Goal: Information Seeking & Learning: Learn about a topic

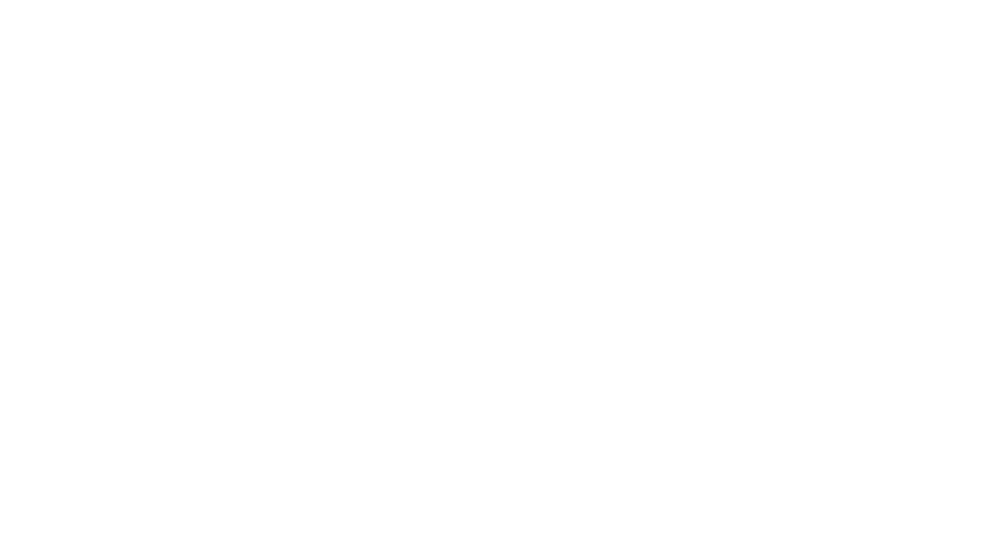
select select "Song"
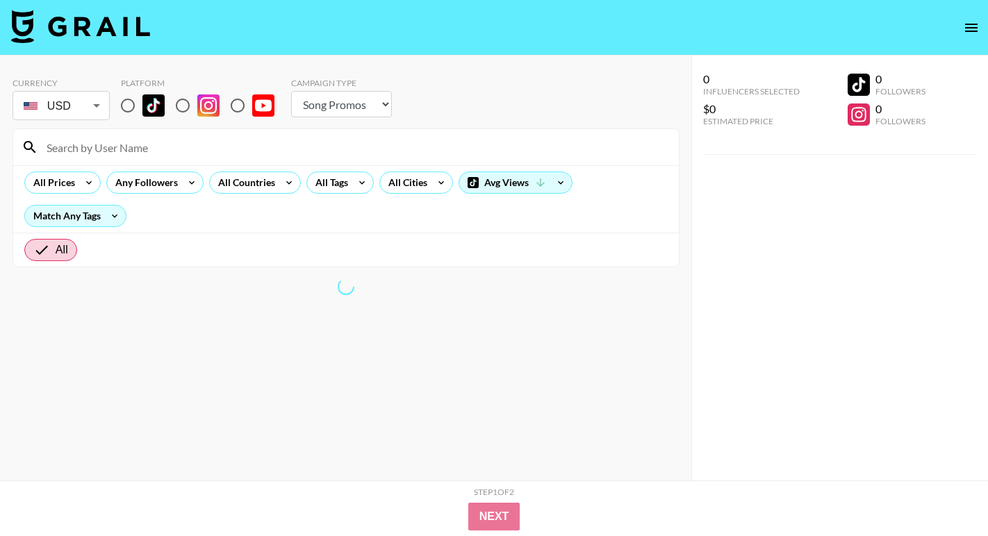
click at [138, 105] on input "radio" at bounding box center [127, 105] width 29 height 29
radio input "true"
click at [133, 115] on input "radio" at bounding box center [127, 105] width 29 height 29
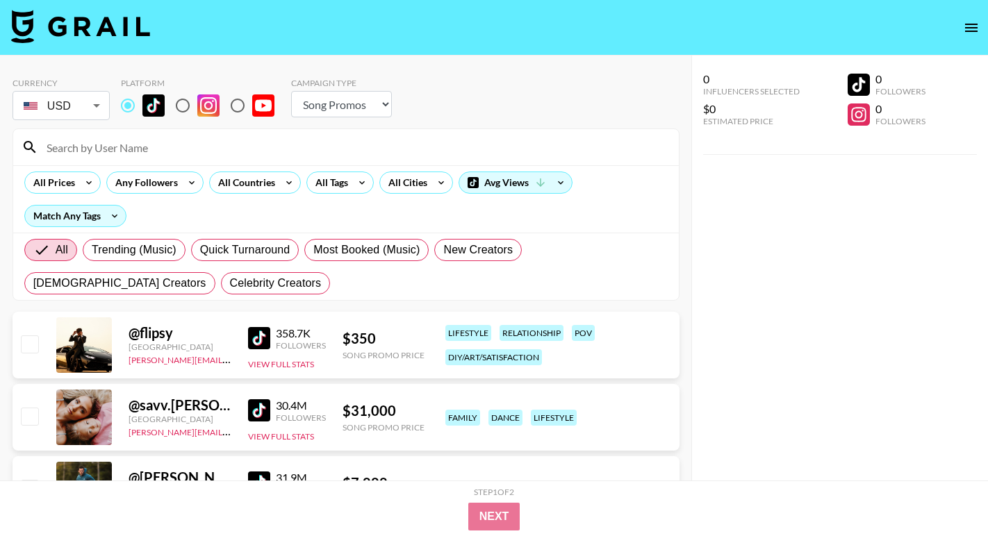
click at [183, 106] on input "radio" at bounding box center [182, 105] width 29 height 29
radio input "true"
click at [140, 110] on input "radio" at bounding box center [127, 105] width 29 height 29
radio input "true"
click at [280, 176] on icon at bounding box center [289, 182] width 22 height 21
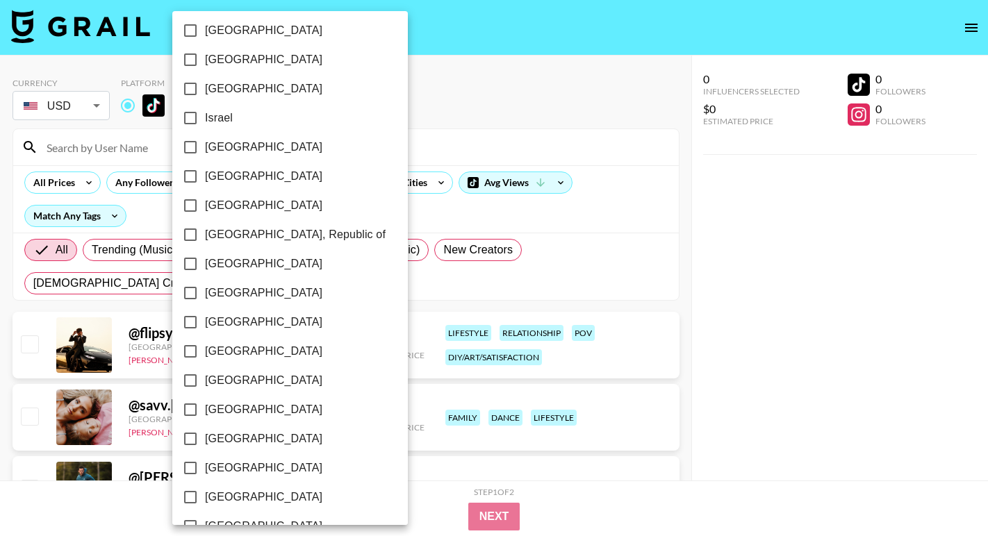
scroll to position [1084, 0]
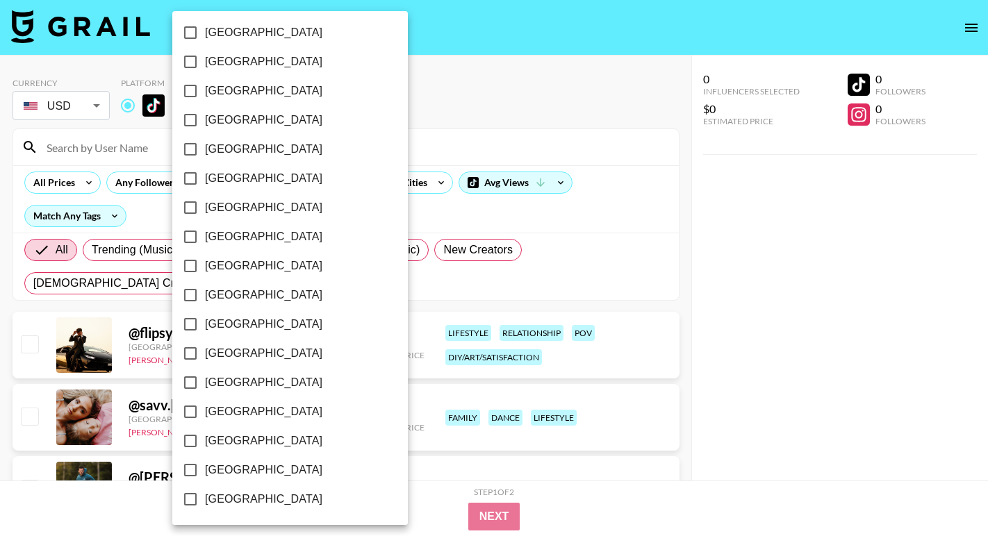
click at [242, 466] on span "[GEOGRAPHIC_DATA]" at bounding box center [263, 470] width 117 height 17
click at [205, 466] on input "[GEOGRAPHIC_DATA]" at bounding box center [190, 470] width 29 height 29
checkbox input "true"
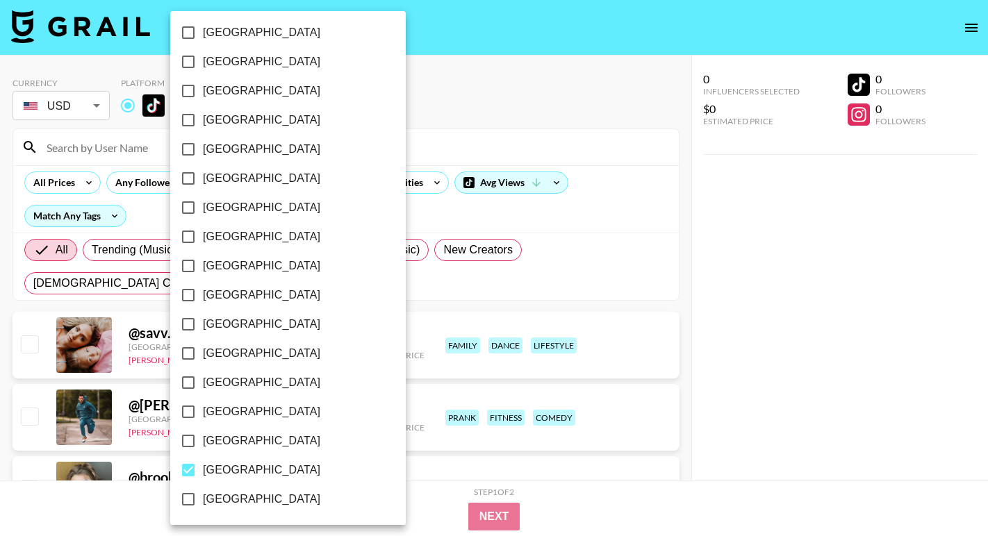
click at [243, 438] on span "[GEOGRAPHIC_DATA]" at bounding box center [261, 441] width 117 height 17
click at [203, 438] on input "[GEOGRAPHIC_DATA]" at bounding box center [188, 441] width 29 height 29
checkbox input "true"
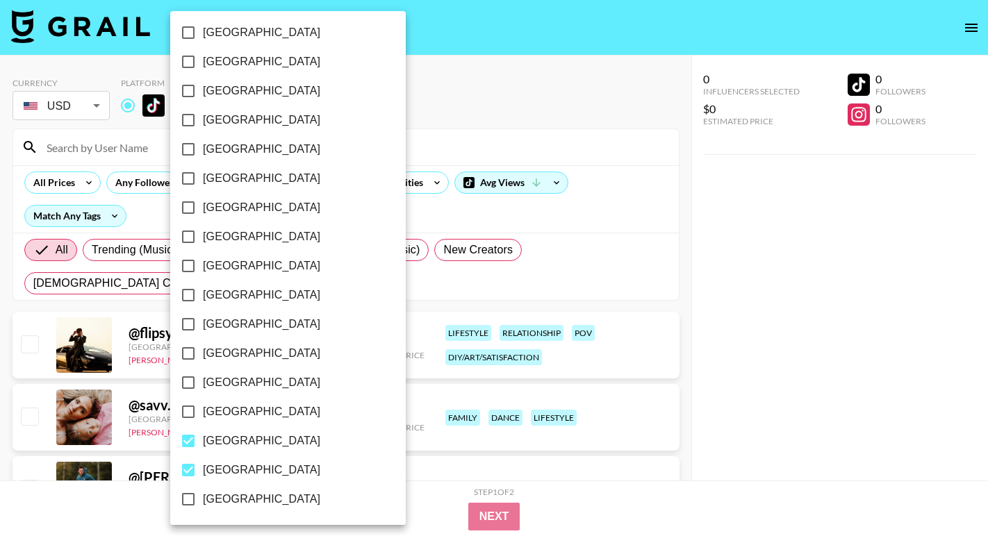
click at [514, 142] on div at bounding box center [494, 268] width 988 height 536
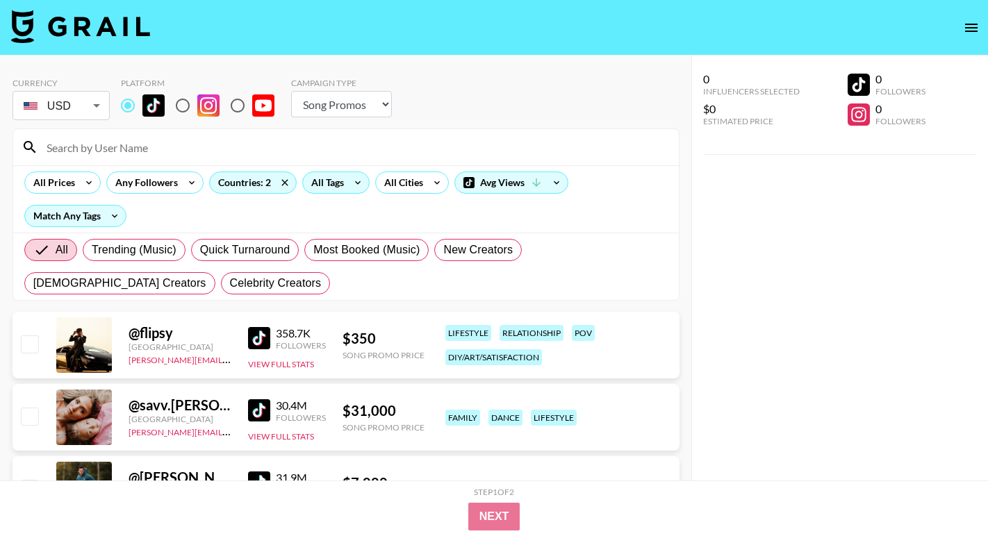
click at [354, 181] on icon at bounding box center [358, 182] width 22 height 21
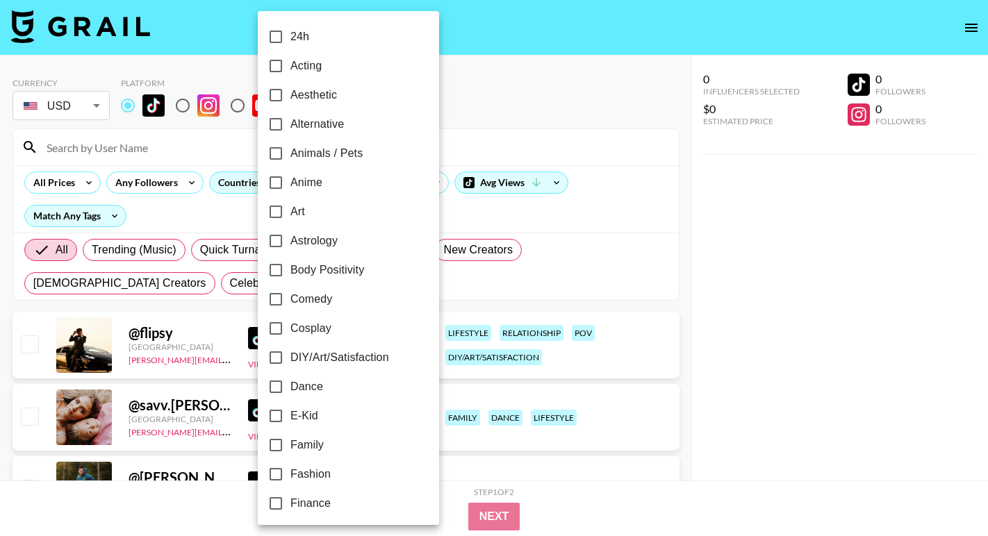
click at [474, 133] on div at bounding box center [494, 268] width 988 height 536
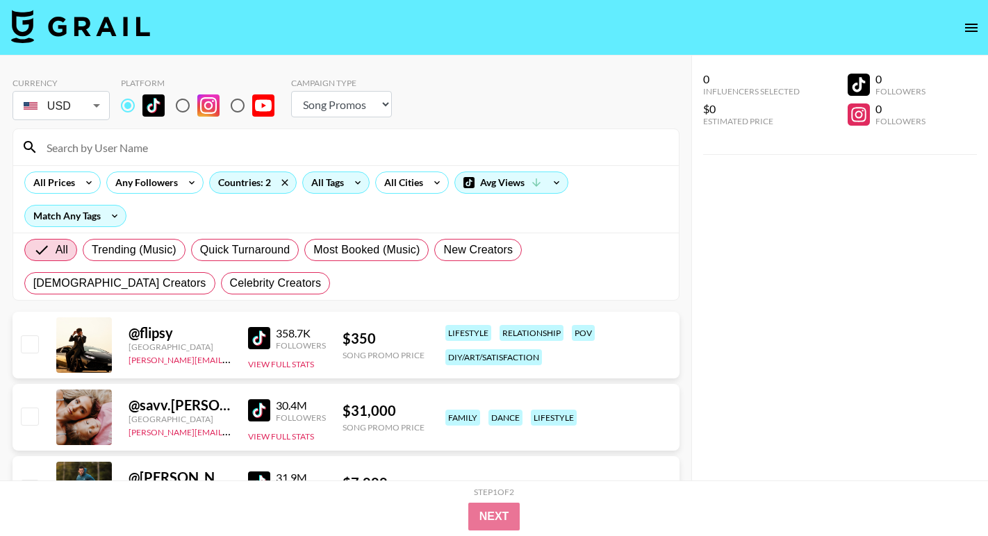
click at [326, 192] on div "All Tags" at bounding box center [325, 182] width 44 height 21
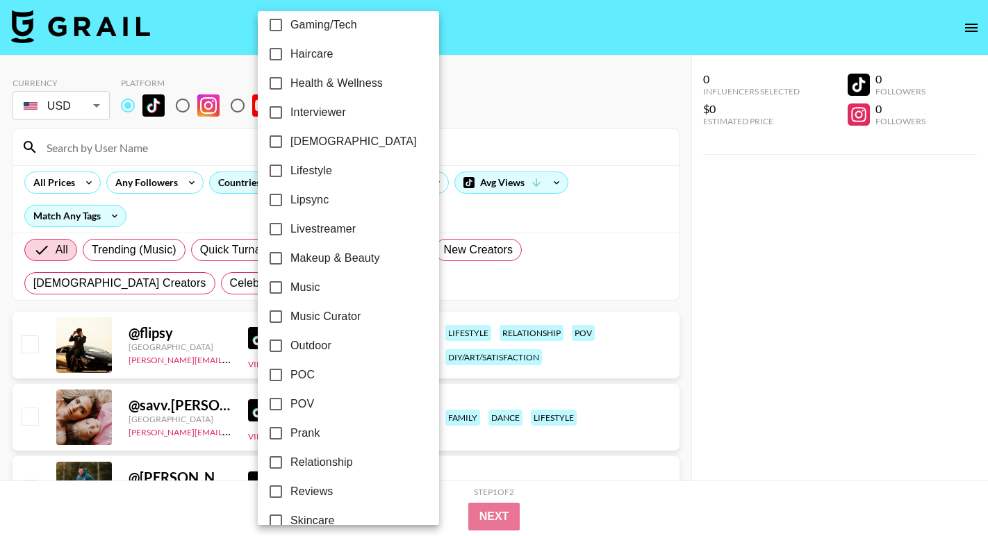
scroll to position [574, 0]
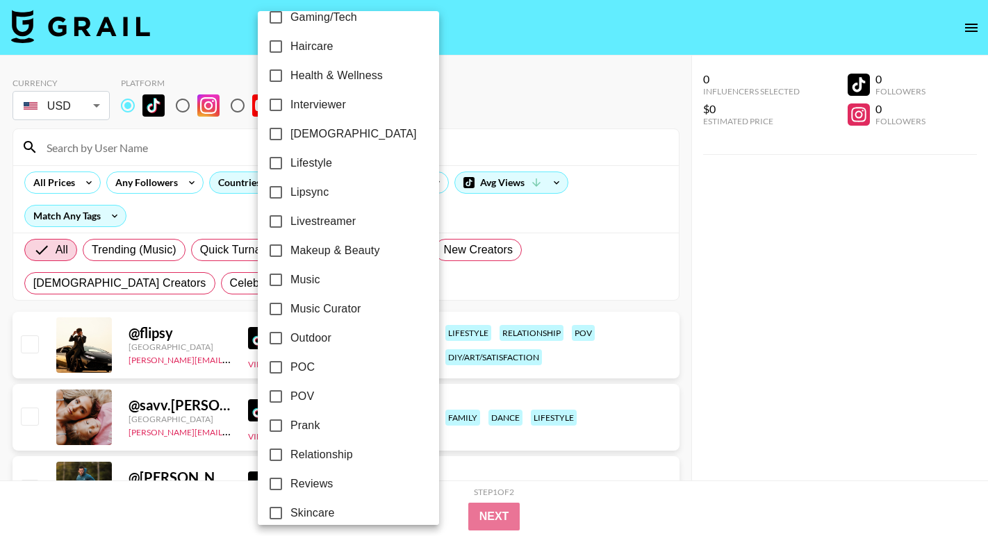
click at [315, 311] on span "Music Curator" at bounding box center [325, 309] width 71 height 17
click at [290, 311] on input "Music Curator" at bounding box center [275, 309] width 29 height 29
checkbox input "true"
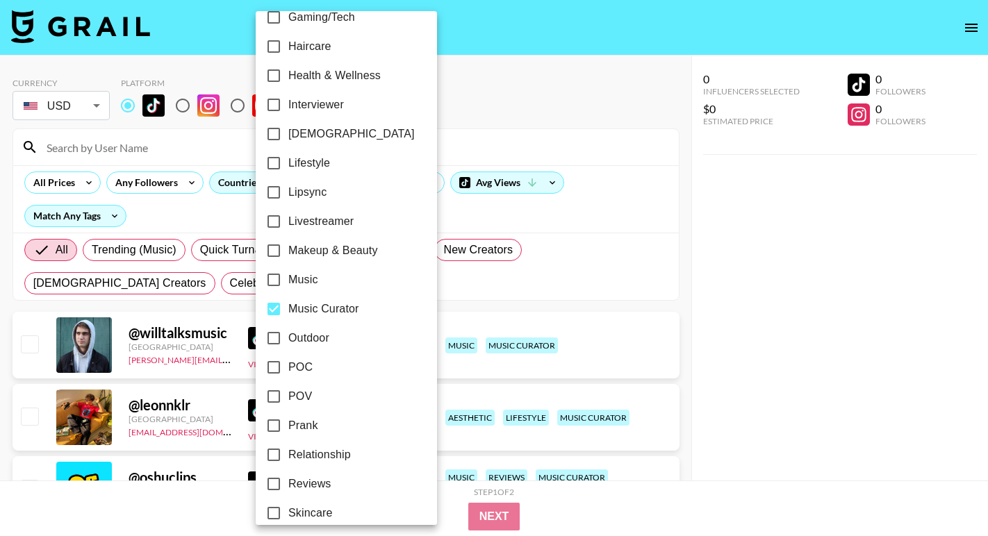
click at [533, 104] on div at bounding box center [494, 268] width 988 height 536
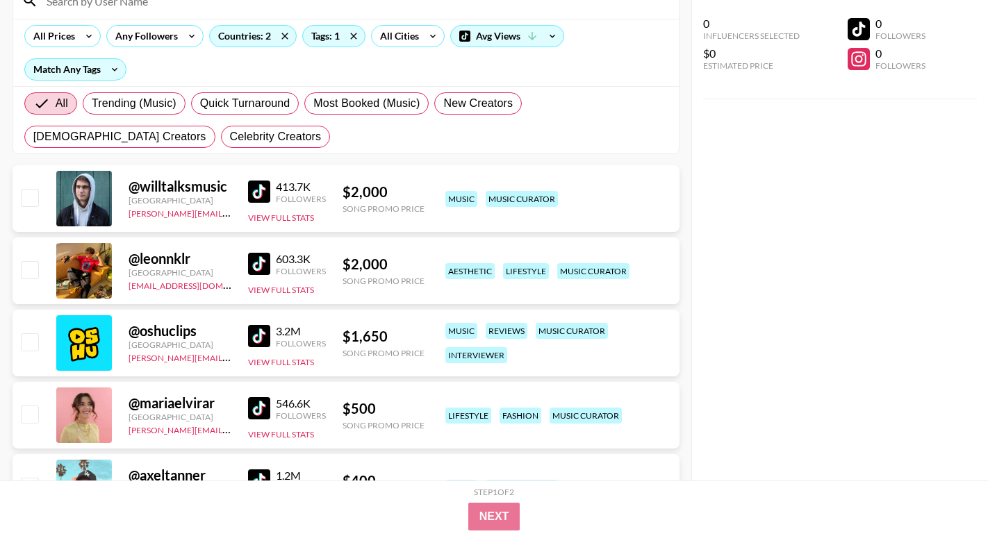
scroll to position [168, 0]
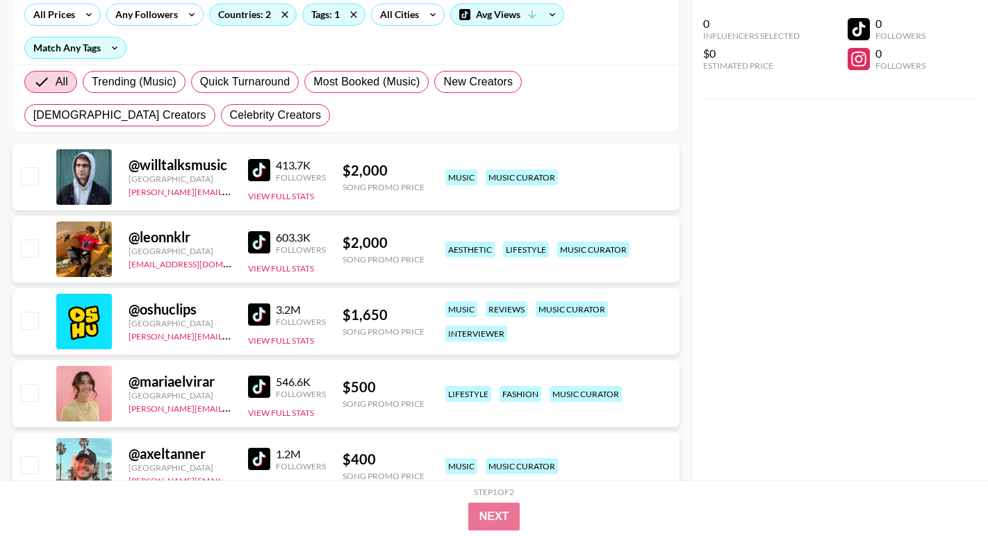
click at [265, 186] on div "413.7K Followers View Full Stats" at bounding box center [287, 177] width 78 height 49
click at [265, 179] on img at bounding box center [259, 170] width 22 height 22
click at [265, 240] on img at bounding box center [259, 242] width 22 height 22
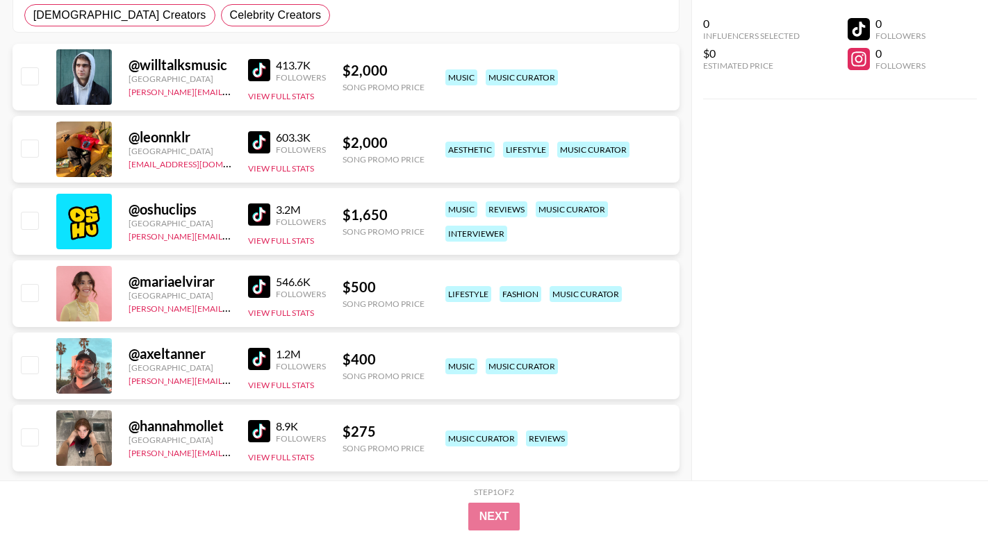
scroll to position [272, 0]
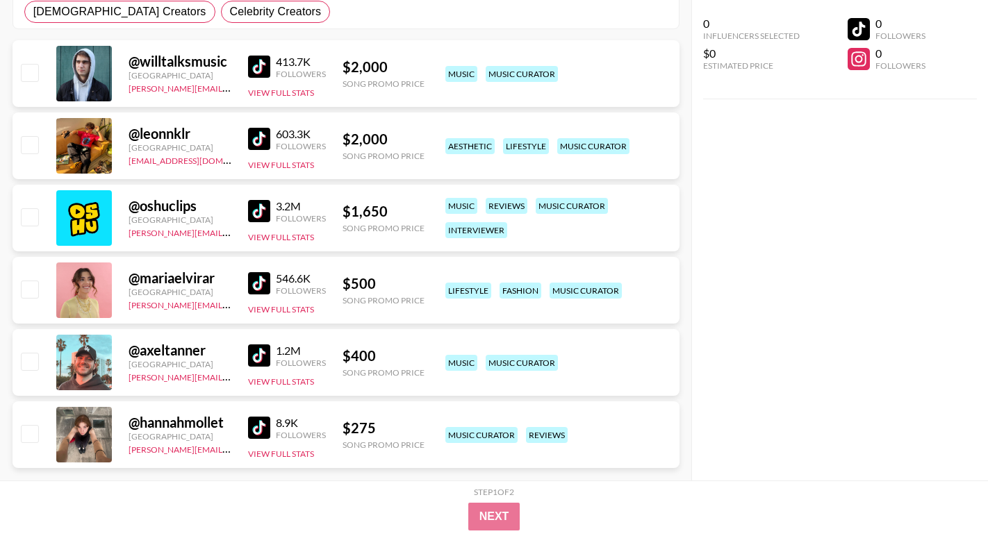
click at [260, 358] on img at bounding box center [259, 356] width 22 height 22
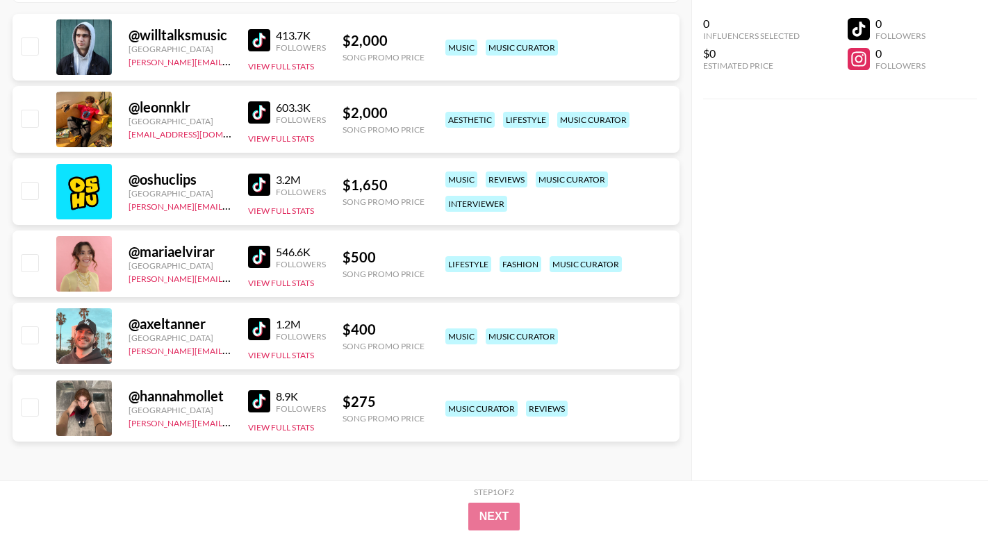
click at [266, 402] on img at bounding box center [259, 401] width 22 height 22
click at [260, 252] on img at bounding box center [259, 257] width 22 height 22
